Goal: Task Accomplishment & Management: Manage account settings

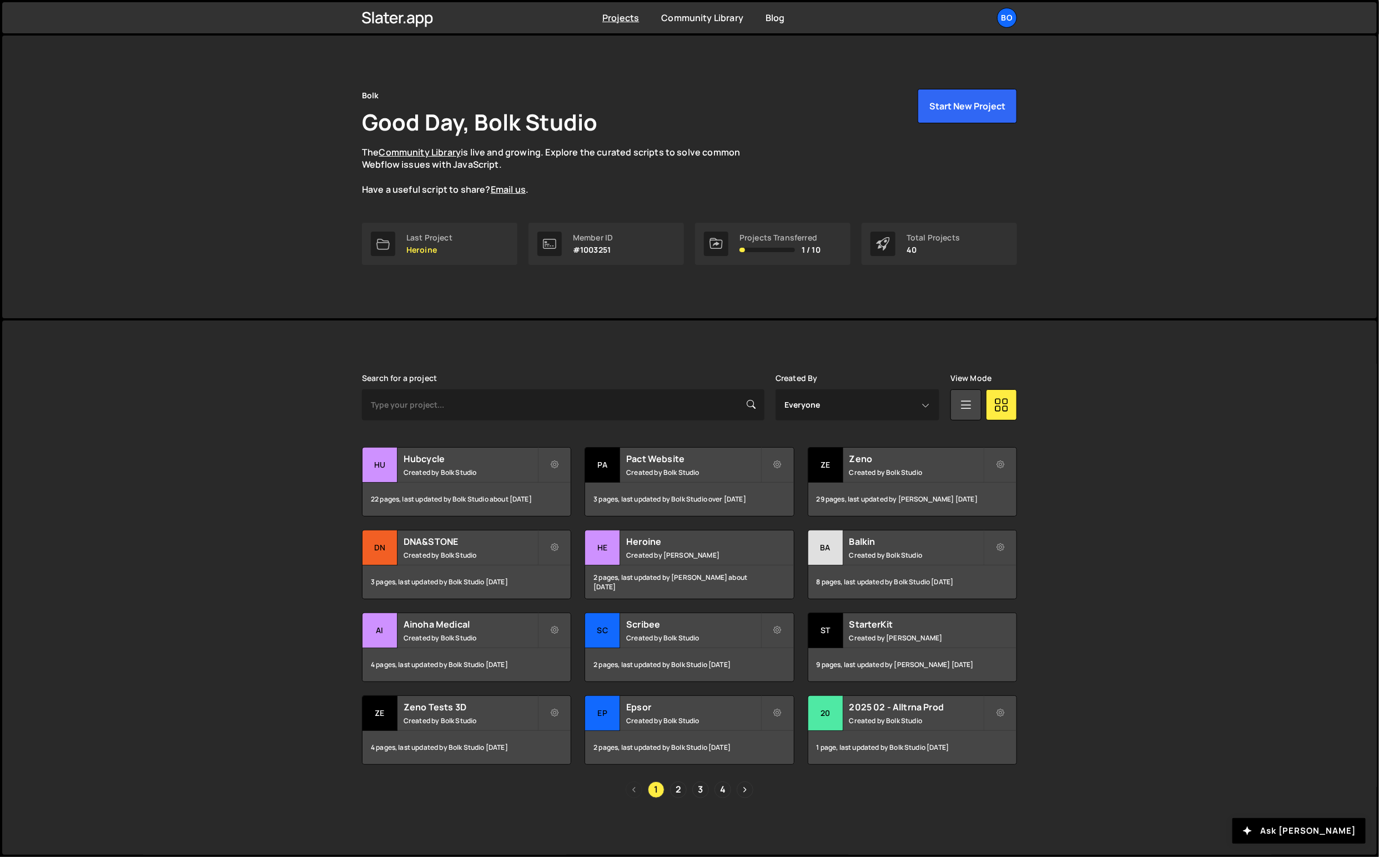
click at [1006, 13] on div "Bo" at bounding box center [1007, 18] width 20 height 20
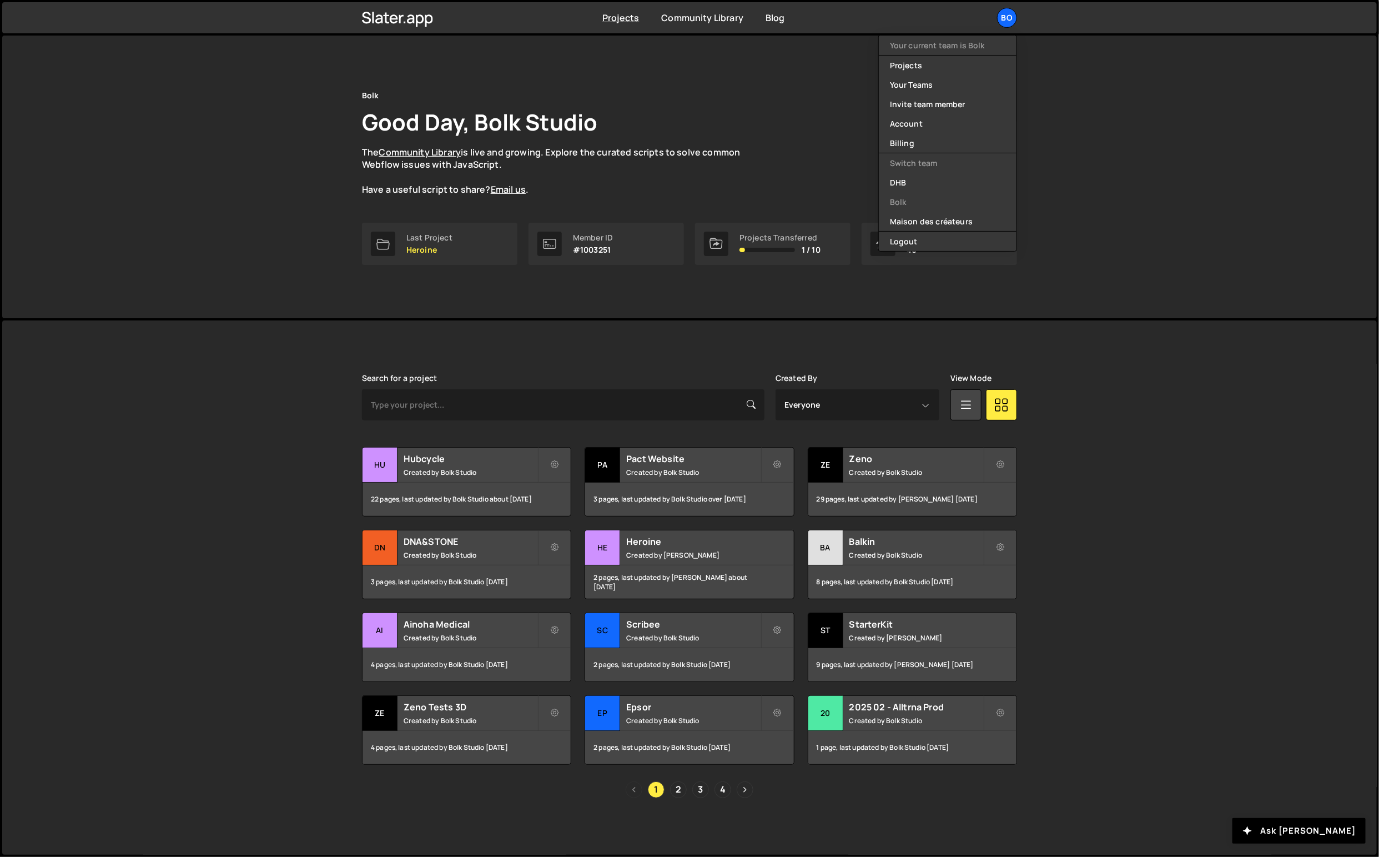
click at [1055, 206] on div "Bolk Good Day, Bolk Studio The Community Library is live and growing. Explore t…" at bounding box center [689, 177] width 1375 height 283
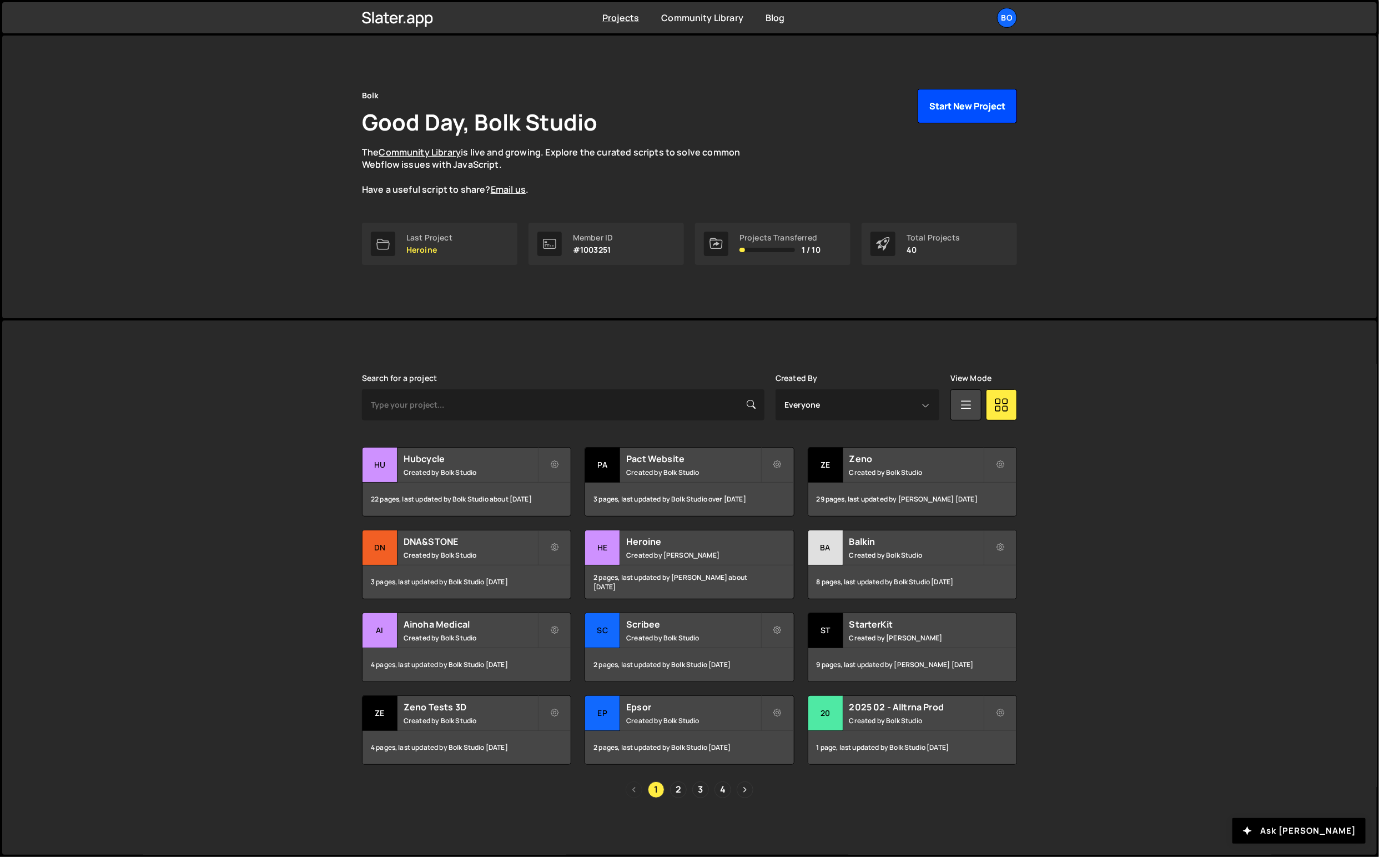
click at [946, 103] on button "Start New Project" at bounding box center [967, 106] width 99 height 34
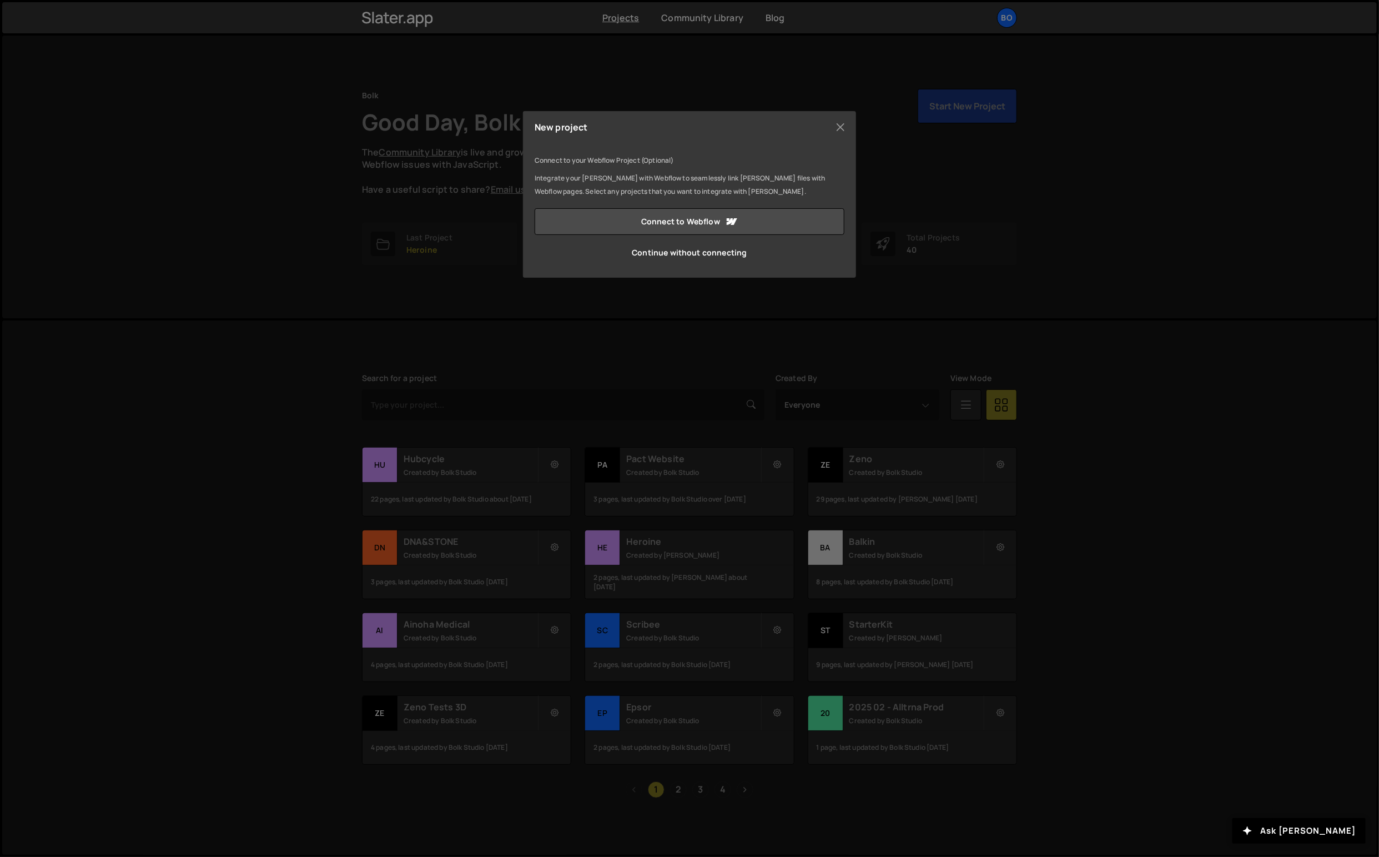
click at [722, 250] on link "Continue without connecting" at bounding box center [690, 252] width 310 height 27
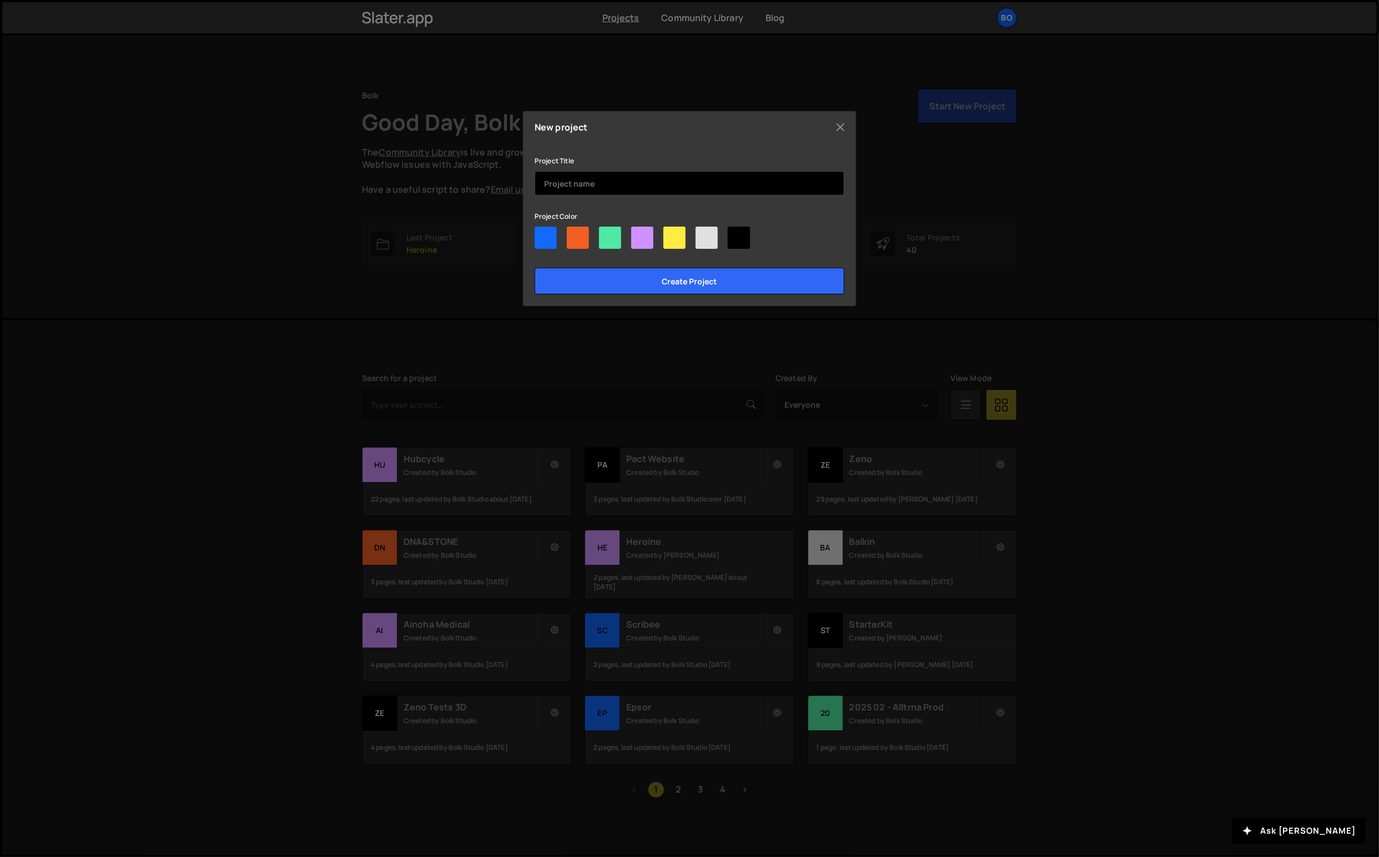
click at [665, 187] on input "text" at bounding box center [690, 183] width 310 height 24
type input "Test"
click at [844, 123] on button "Close" at bounding box center [840, 127] width 17 height 17
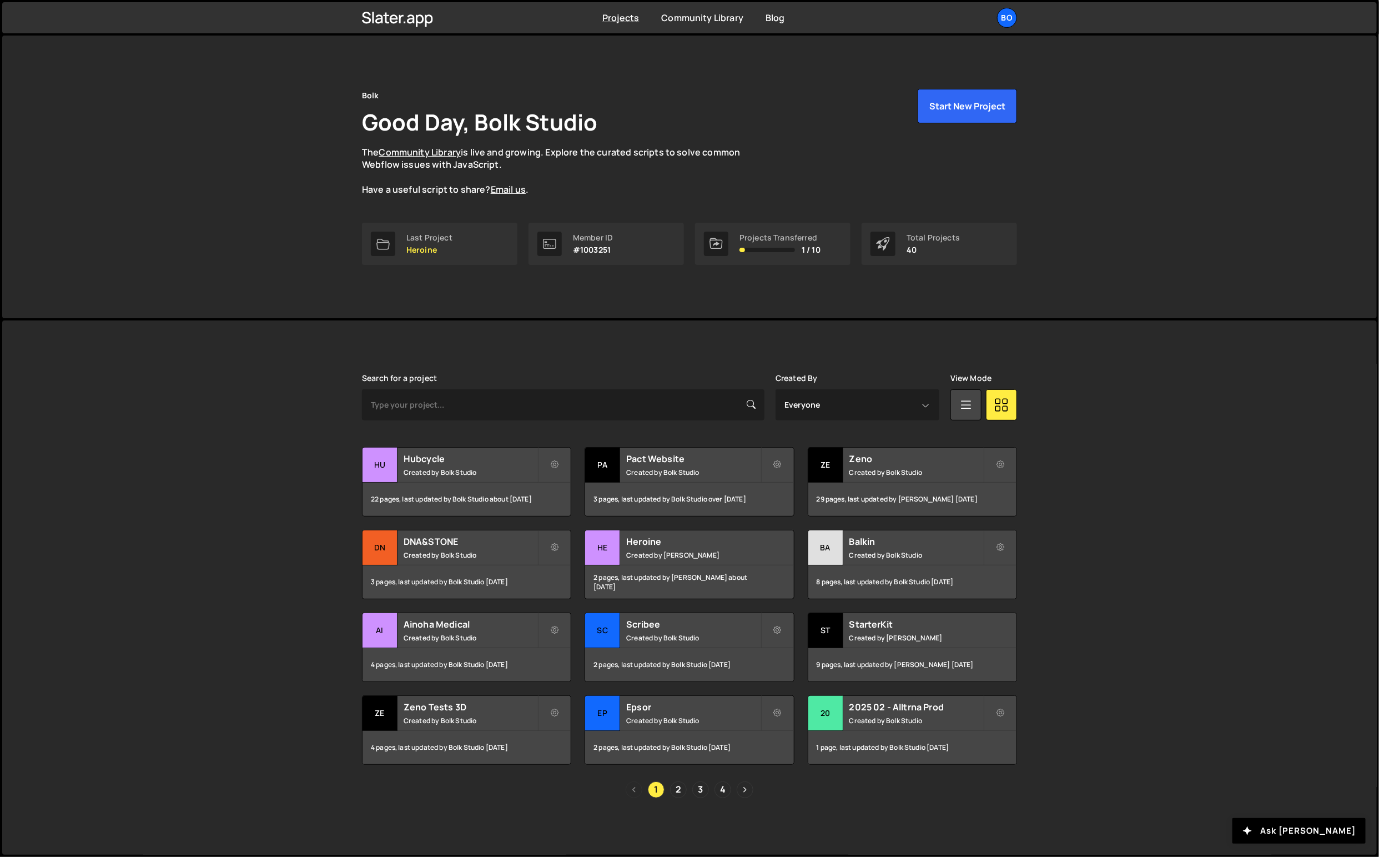
click at [1015, 14] on div "Bo" at bounding box center [1007, 18] width 20 height 20
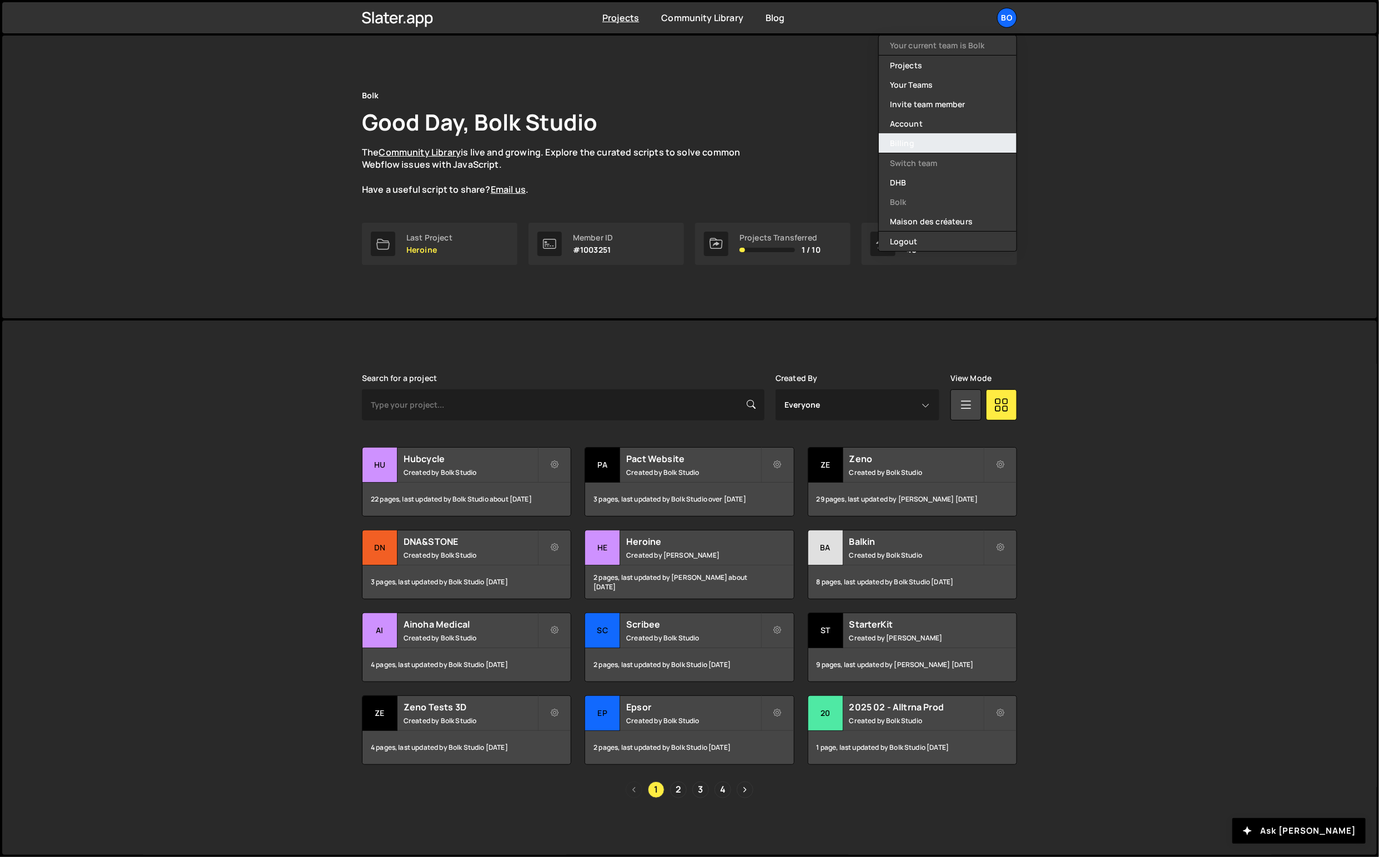
click at [915, 139] on link "Billing" at bounding box center [948, 142] width 138 height 19
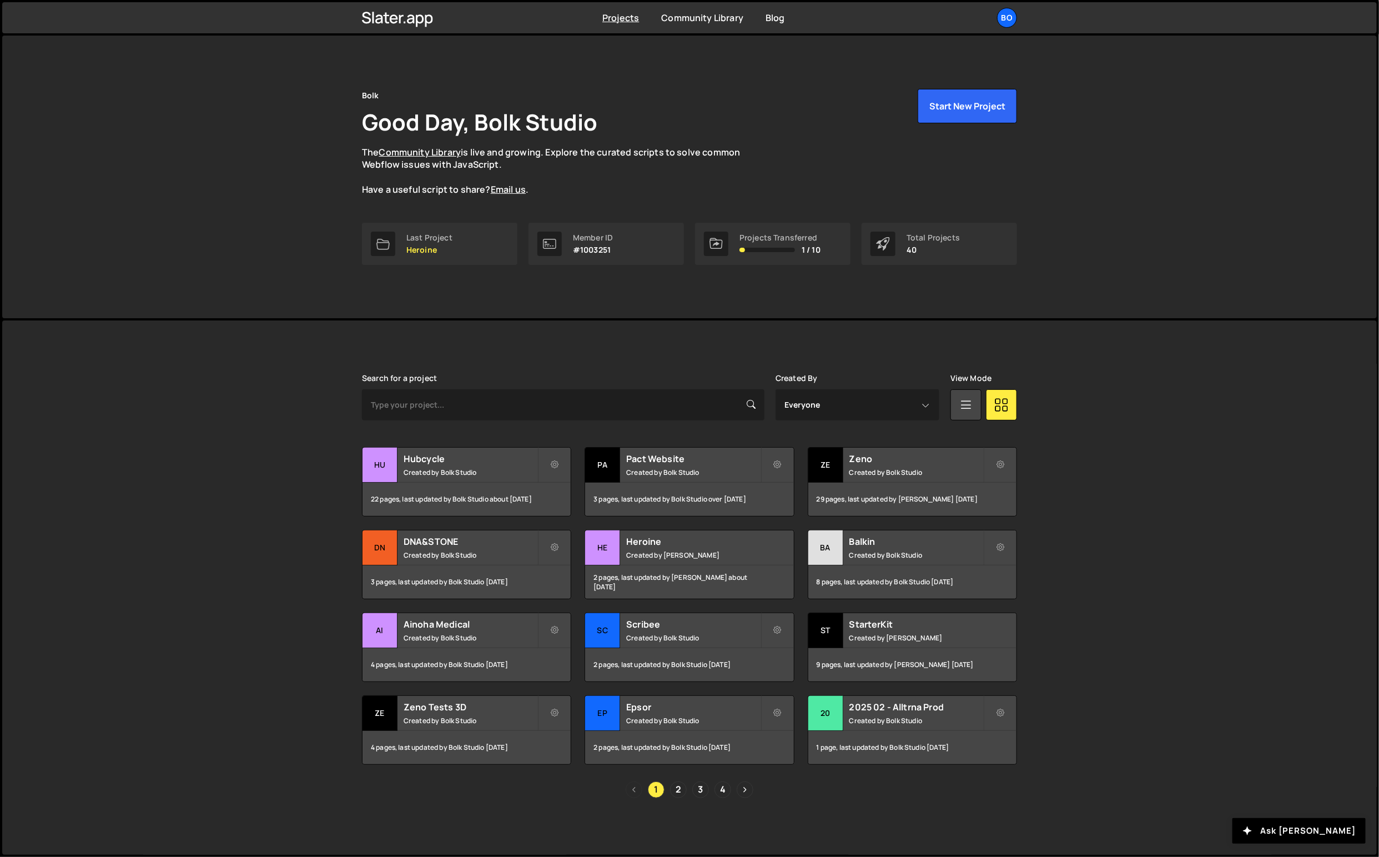
click at [1013, 12] on div "Bo" at bounding box center [1007, 18] width 20 height 20
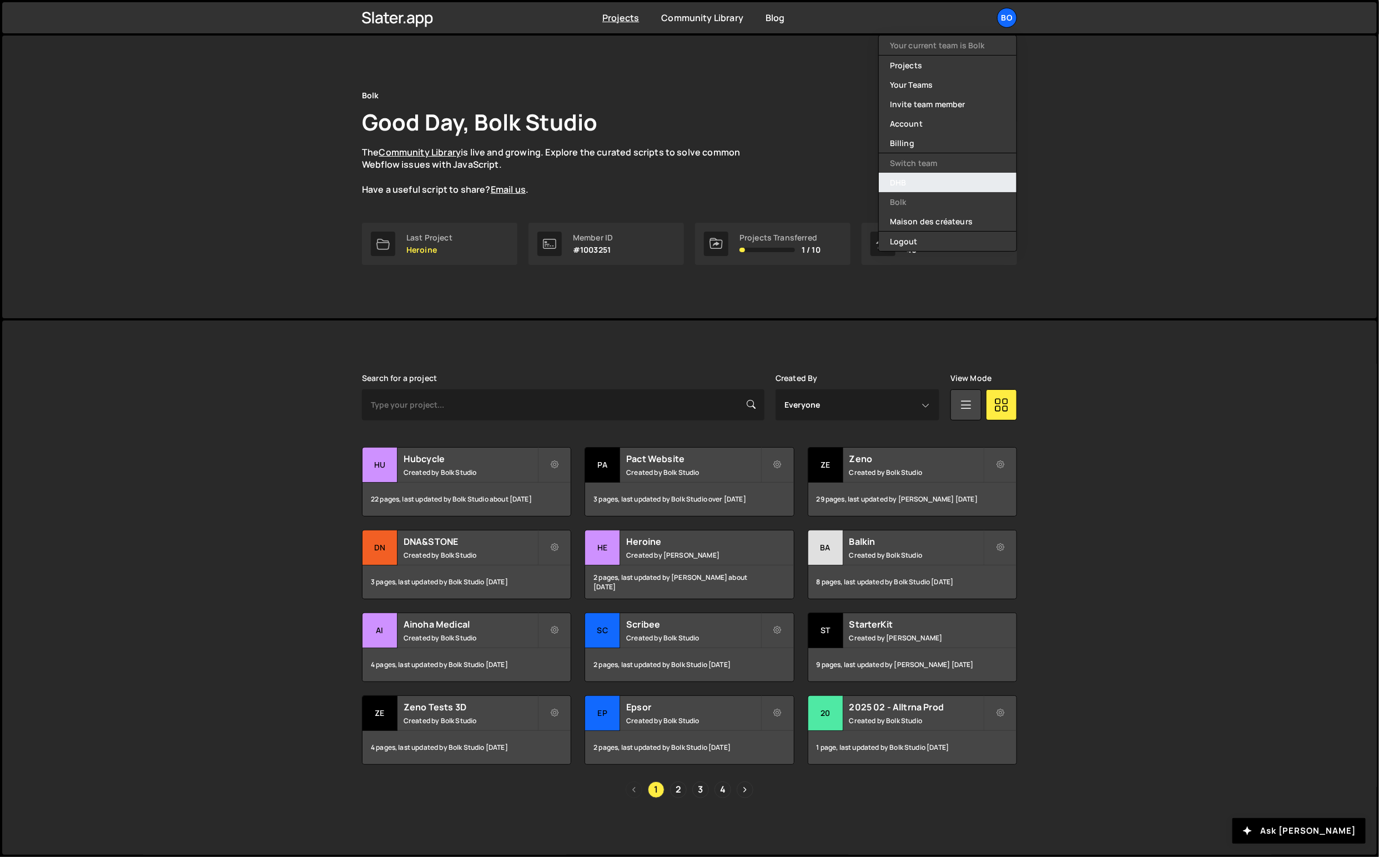
click at [914, 186] on link "DHB" at bounding box center [948, 182] width 138 height 19
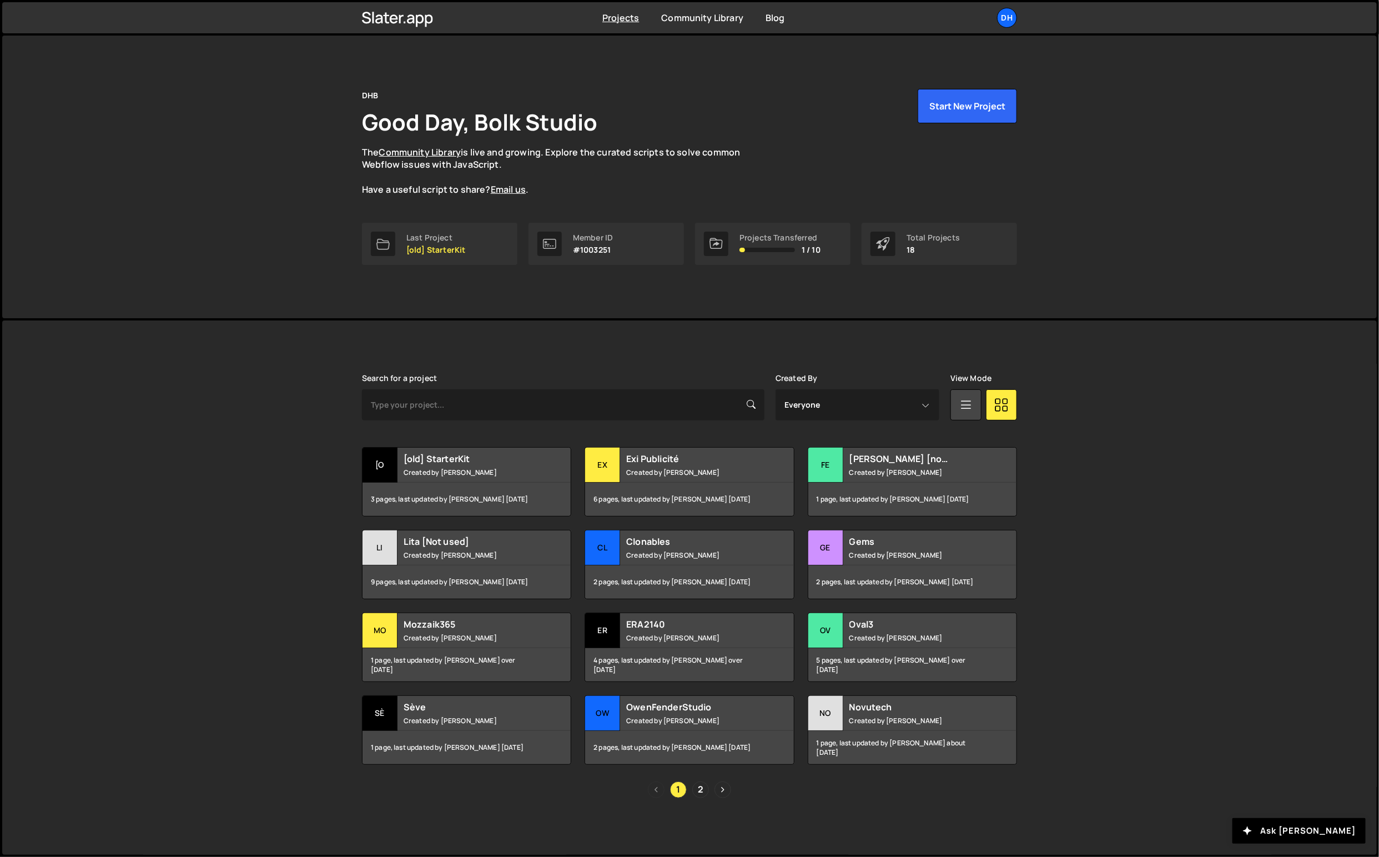
click at [1009, 19] on div "DH" at bounding box center [1007, 18] width 20 height 20
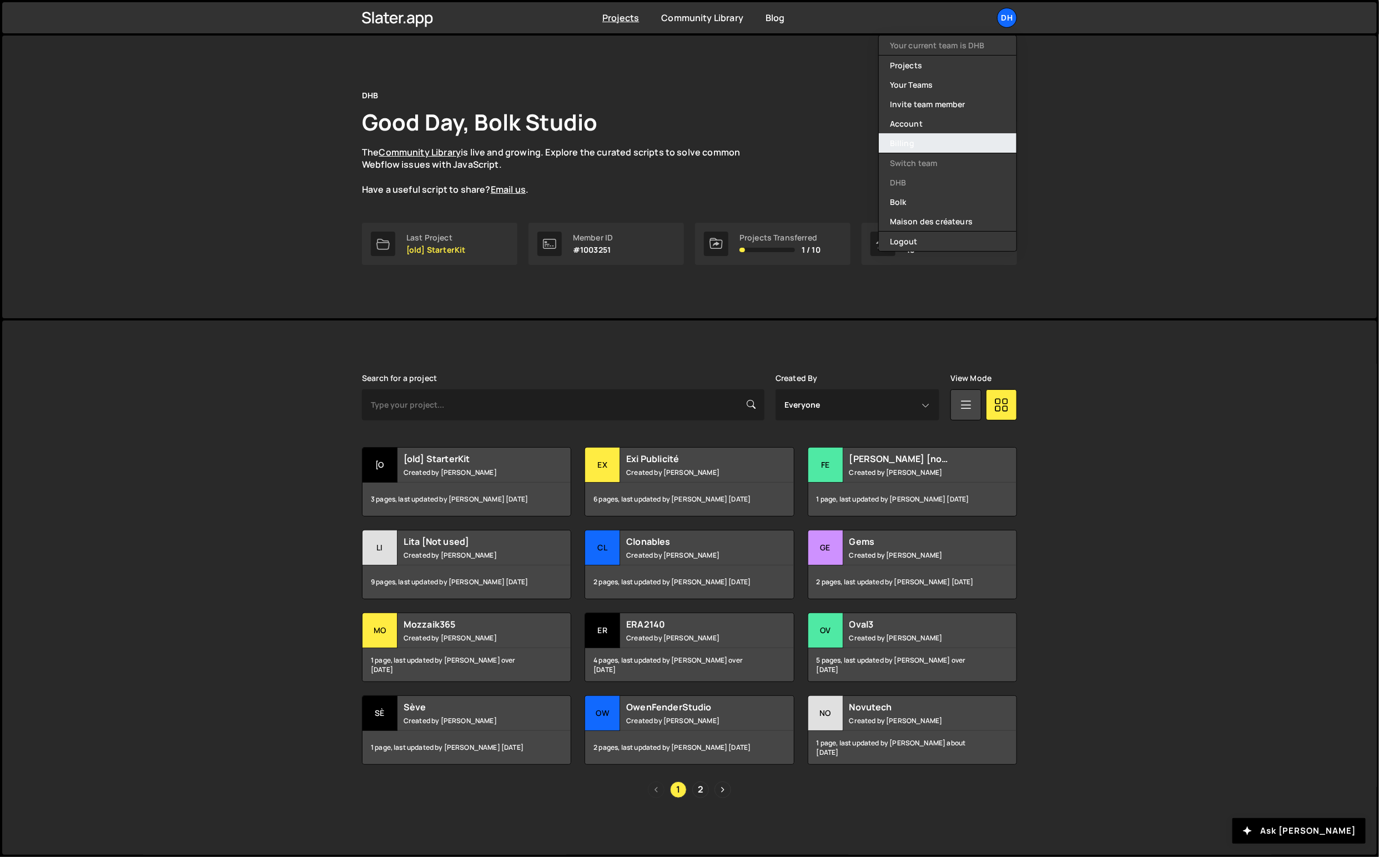
click at [921, 145] on link "Billing" at bounding box center [948, 142] width 138 height 19
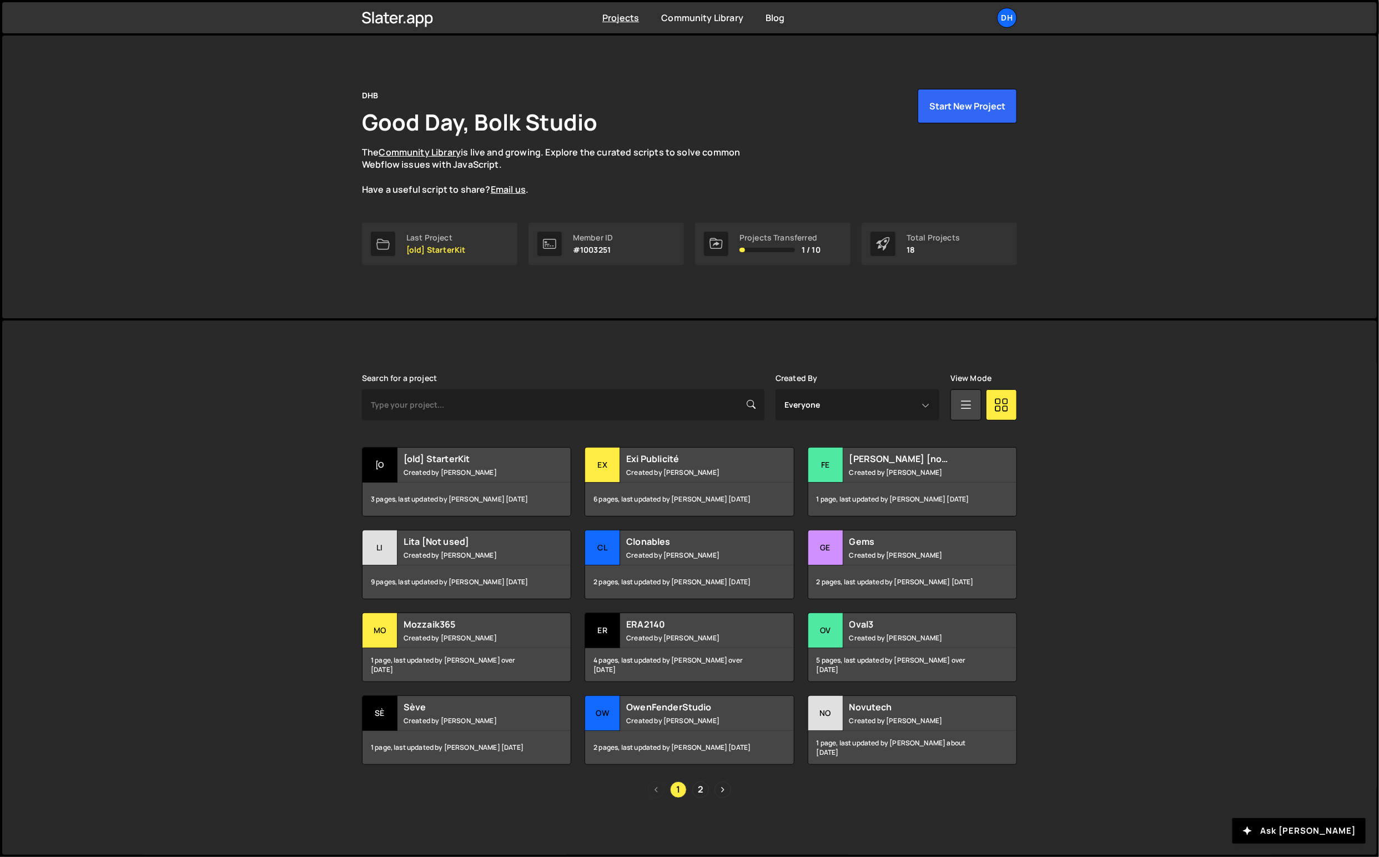
click at [1001, 21] on div "DH" at bounding box center [1007, 18] width 20 height 20
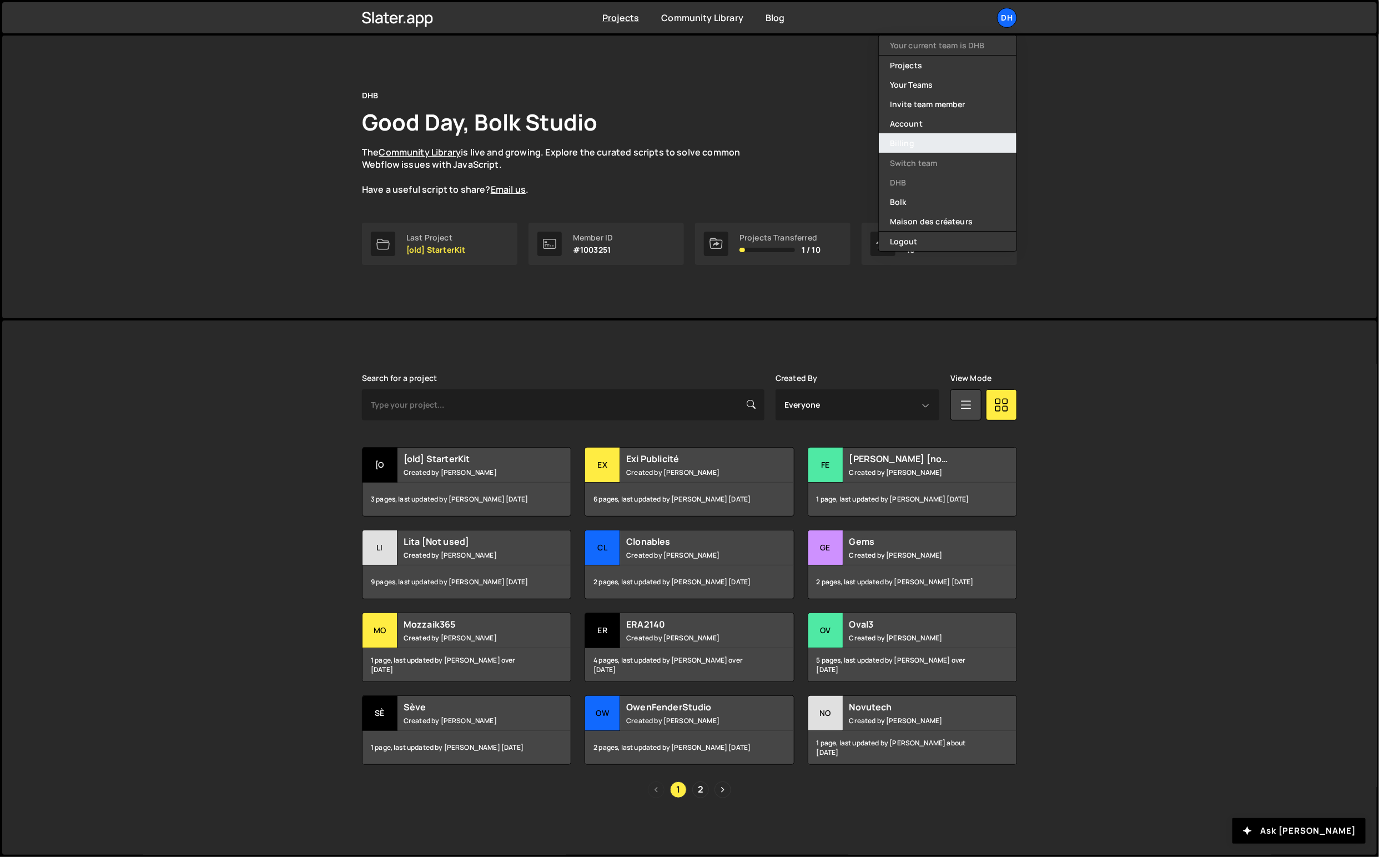
click at [927, 145] on link "Billing" at bounding box center [948, 142] width 138 height 19
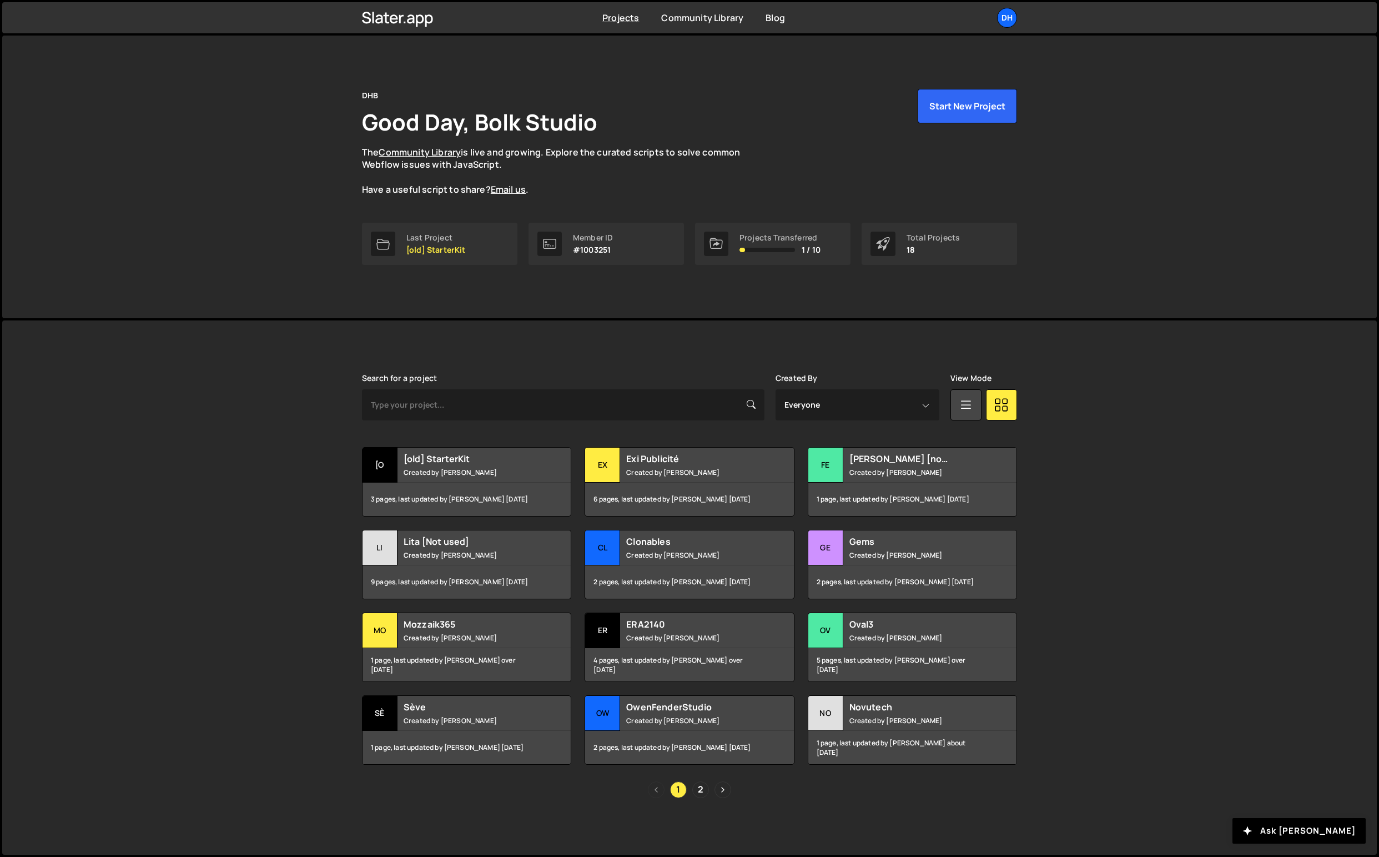
click at [1004, 11] on div "DH" at bounding box center [1007, 18] width 20 height 20
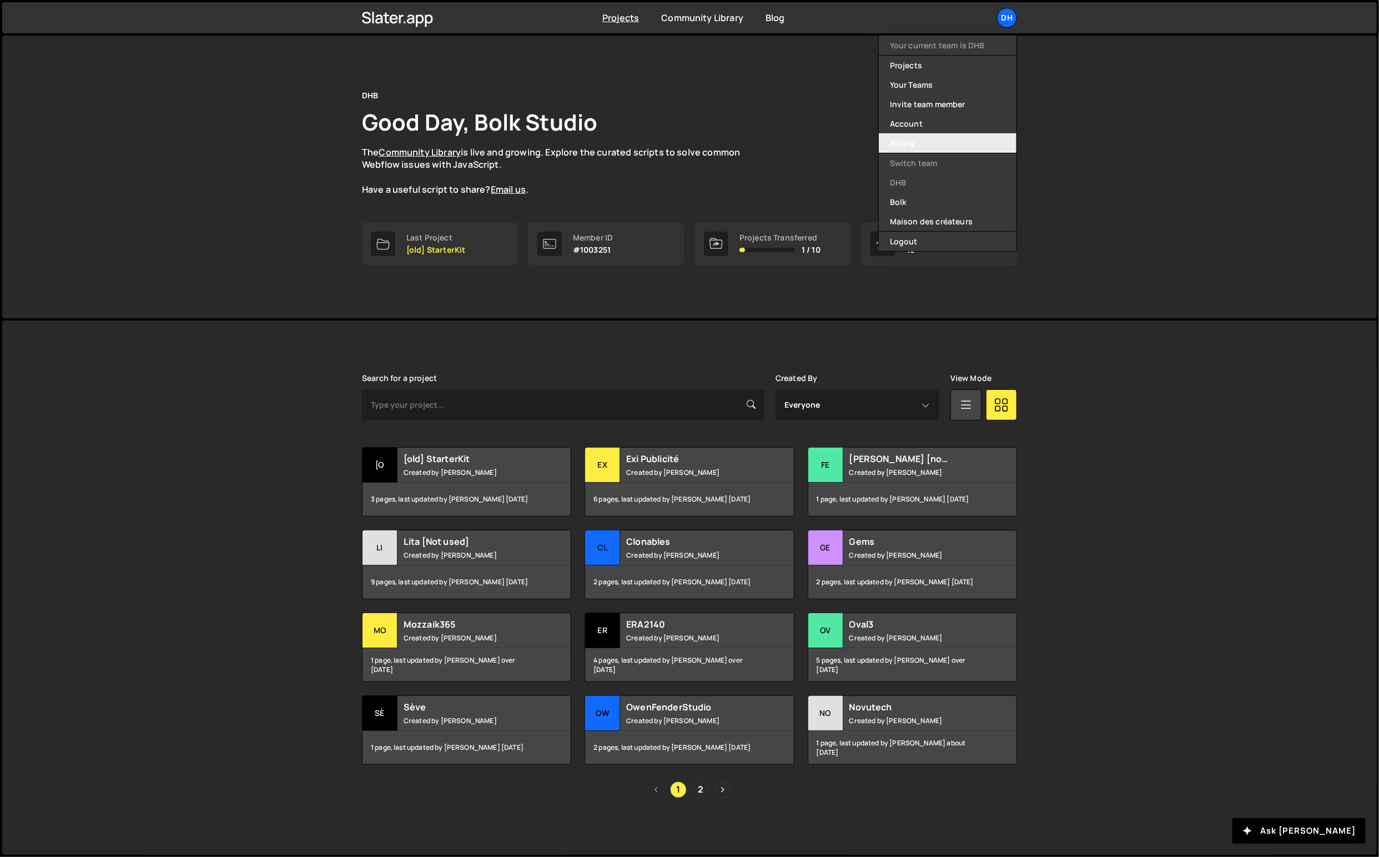
click at [905, 146] on link "Billing" at bounding box center [948, 142] width 138 height 19
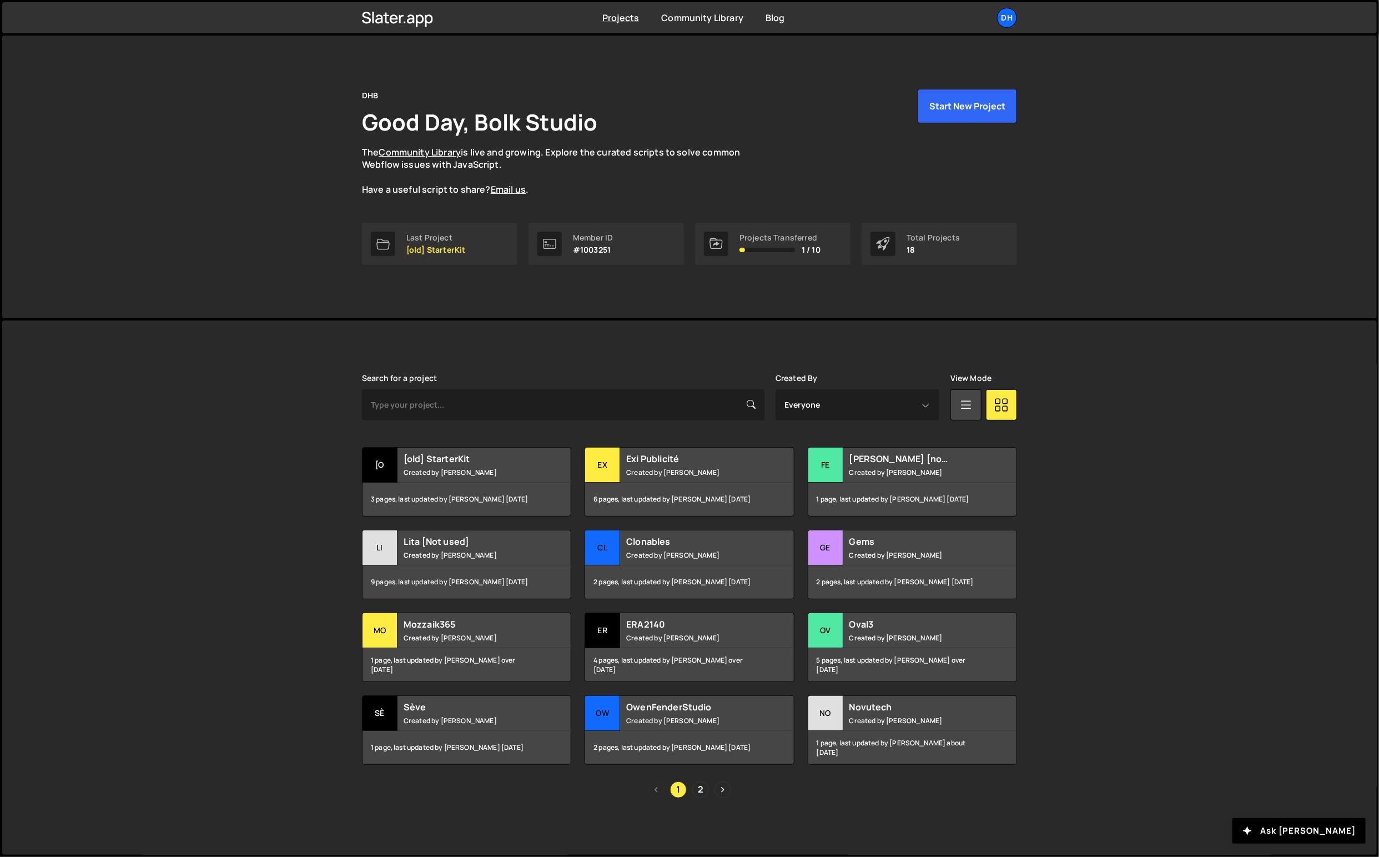
click at [1011, 22] on div "DH" at bounding box center [1007, 18] width 20 height 20
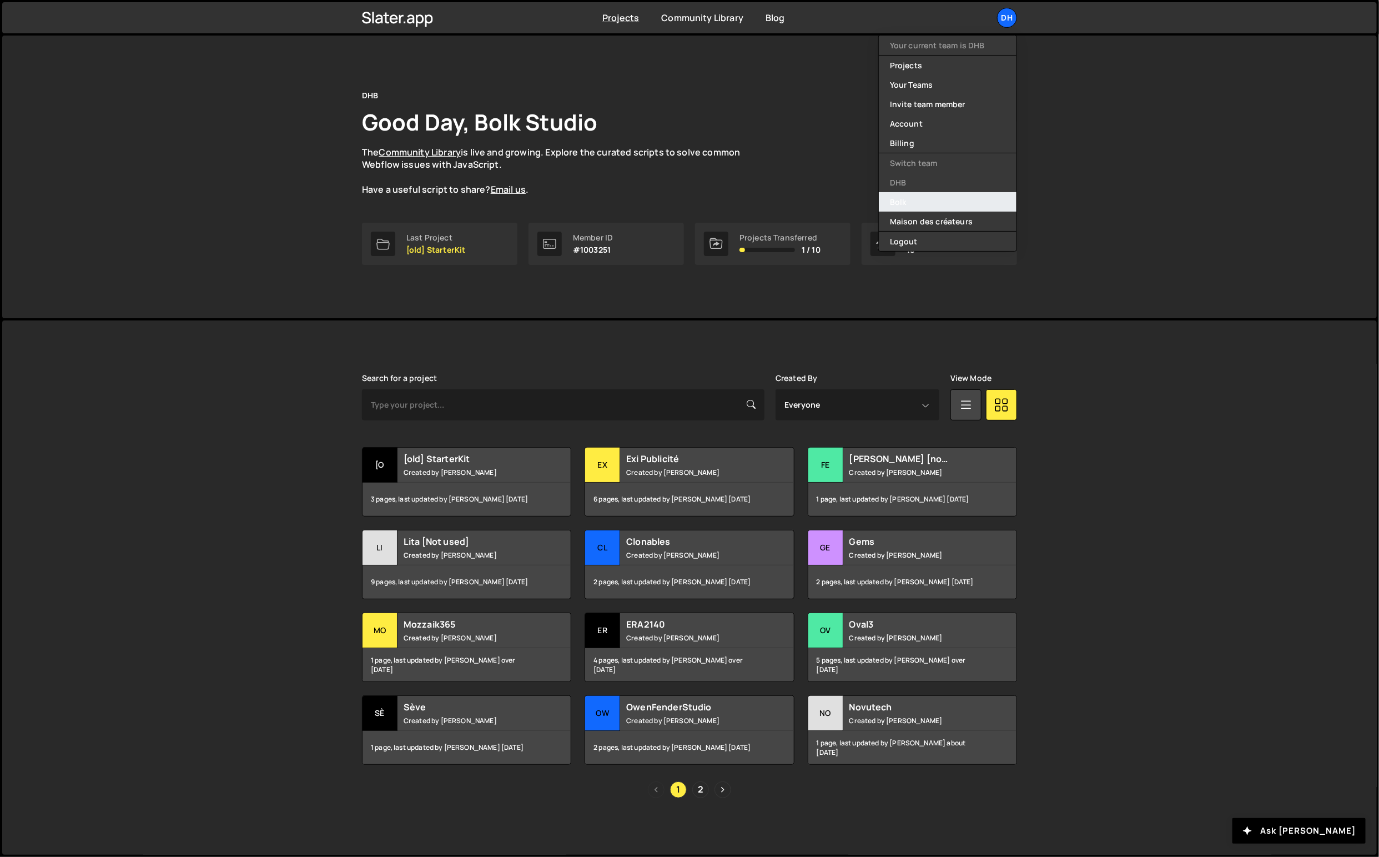
click at [922, 205] on link "Bolk" at bounding box center [948, 201] width 138 height 19
